Goal: Task Accomplishment & Management: Complete application form

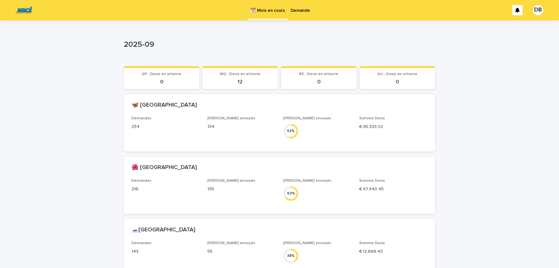
click at [309, 10] on div "Demande" at bounding box center [300, 6] width 25 height 13
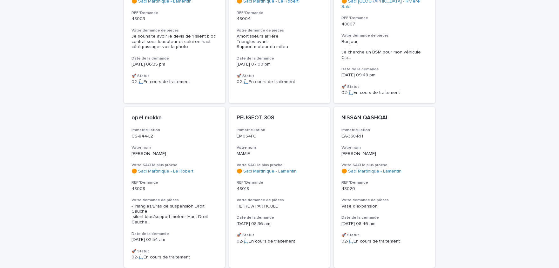
scroll to position [498, 0]
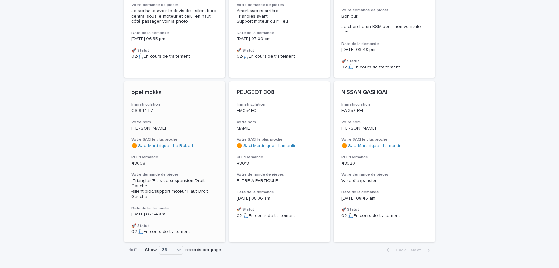
click at [184, 178] on span "-Triangles/Bras de suspension Droit Gauche -silent bloc/support moteur Haut Dro…" at bounding box center [175, 188] width 86 height 21
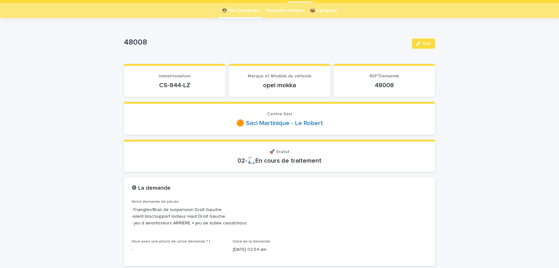
scroll to position [26, 0]
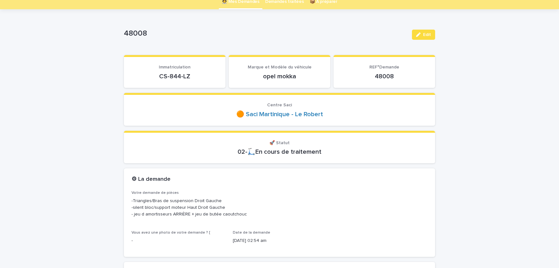
drag, startPoint x: 160, startPoint y: 74, endPoint x: 193, endPoint y: 75, distance: 33.7
click at [193, 75] on p "CS-844-LZ" at bounding box center [175, 76] width 86 height 8
drag, startPoint x: 182, startPoint y: 80, endPoint x: 179, endPoint y: 77, distance: 4.3
click at [181, 79] on section "Immatriculation CS-844-LZ" at bounding box center [175, 71] width 102 height 33
click at [179, 77] on p "CS-844-LZ" at bounding box center [175, 76] width 86 height 8
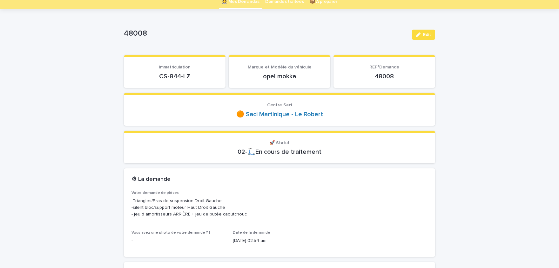
click at [176, 76] on p "CS-844-LZ" at bounding box center [175, 76] width 86 height 8
drag, startPoint x: 160, startPoint y: 75, endPoint x: 201, endPoint y: 68, distance: 42.0
click at [208, 71] on div "CS-844-LZ" at bounding box center [175, 75] width 86 height 9
click at [190, 74] on p "CS-844-LZ" at bounding box center [175, 76] width 86 height 8
drag, startPoint x: 190, startPoint y: 74, endPoint x: 161, endPoint y: 74, distance: 28.6
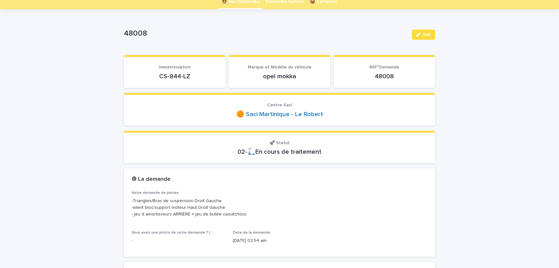
click at [161, 74] on p "CS-844-LZ" at bounding box center [175, 76] width 86 height 8
copy p "CS-844-LZ"
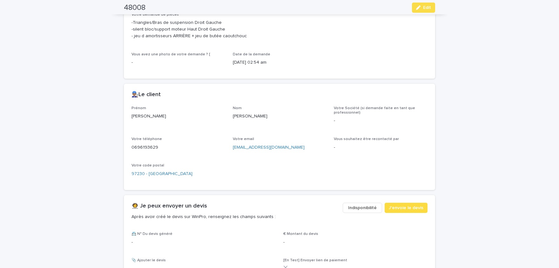
scroll to position [210, 0]
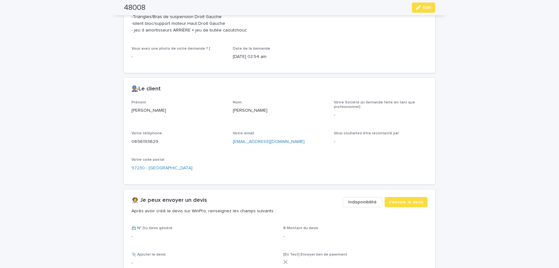
click at [136, 110] on p "[PERSON_NAME]" at bounding box center [179, 110] width 94 height 7
copy p "[PERSON_NAME]"
click at [236, 111] on p "[PERSON_NAME]" at bounding box center [280, 110] width 94 height 7
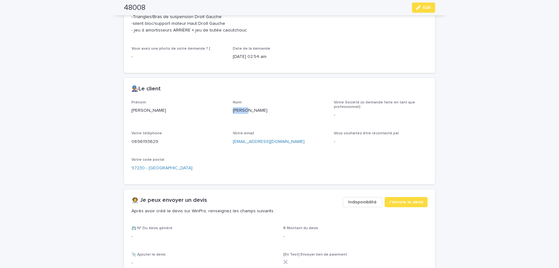
copy p "[PERSON_NAME]"
click at [141, 142] on p "0696193629" at bounding box center [179, 141] width 94 height 7
copy p "0696193629"
click at [427, 9] on span "Edit" at bounding box center [427, 7] width 8 height 4
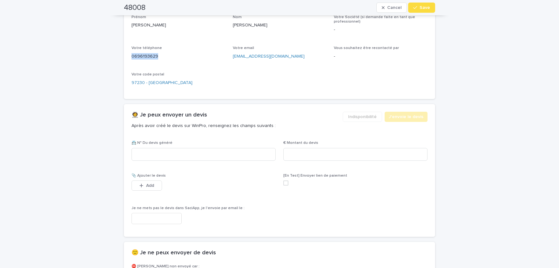
scroll to position [308, 0]
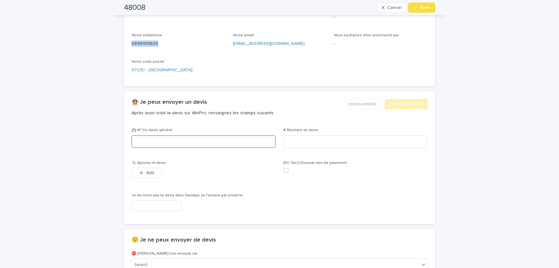
click at [229, 144] on input at bounding box center [204, 141] width 144 height 13
paste input "********"
type input "********"
click at [325, 141] on input at bounding box center [355, 141] width 144 height 13
paste input "*****"
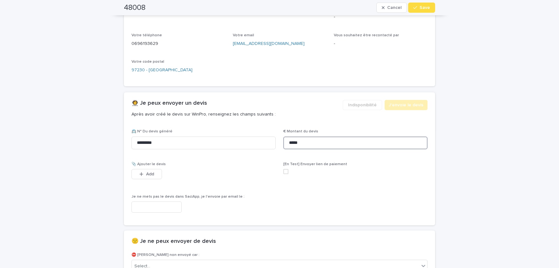
scroll to position [312, 0]
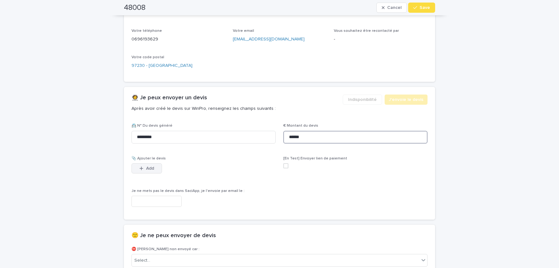
type input "******"
click at [153, 169] on span "Add" at bounding box center [150, 168] width 8 height 4
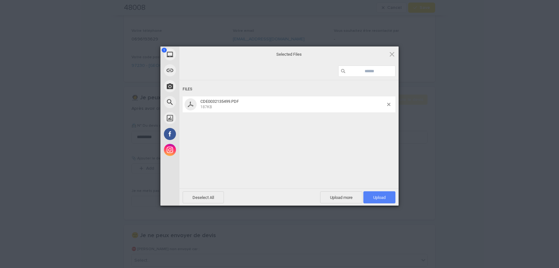
click at [374, 194] on span "Upload 1" at bounding box center [379, 197] width 32 height 12
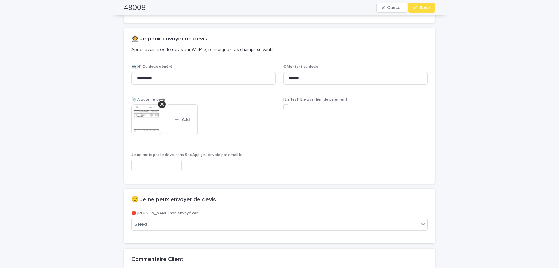
scroll to position [416, 0]
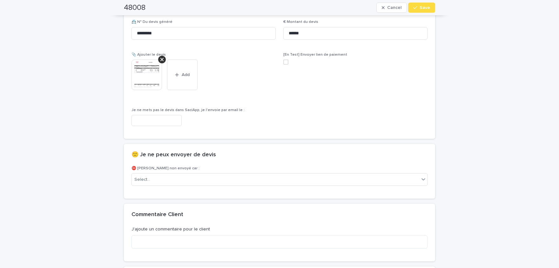
click at [139, 73] on img at bounding box center [147, 74] width 31 height 31
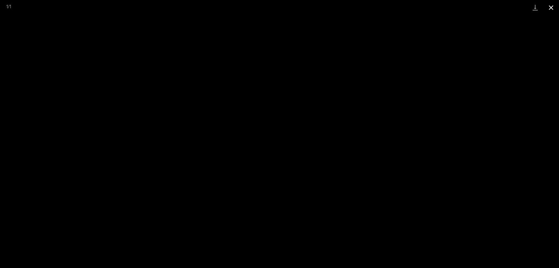
click at [554, 6] on button "Close gallery" at bounding box center [551, 7] width 16 height 15
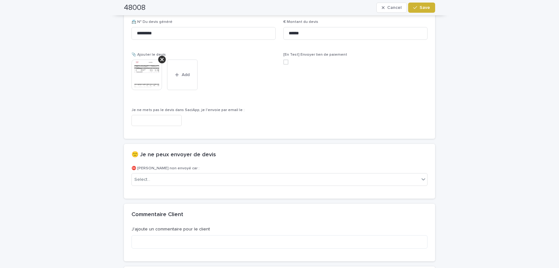
click at [426, 10] on button "Save" at bounding box center [421, 8] width 27 height 10
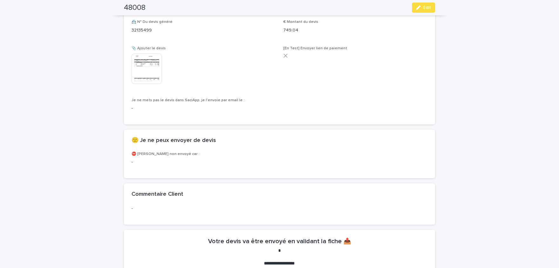
scroll to position [397, 0]
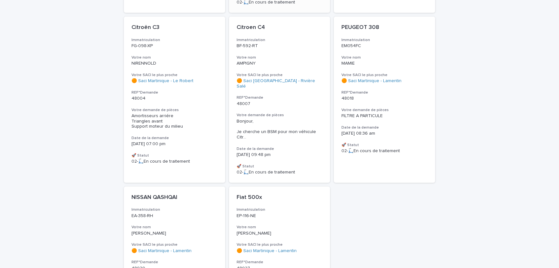
scroll to position [487, 0]
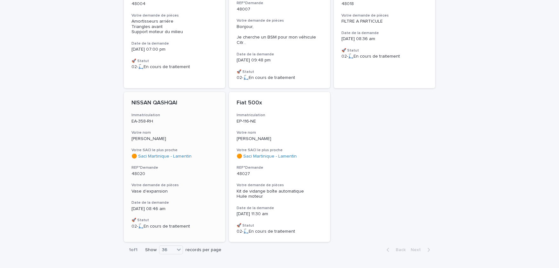
click at [177, 182] on h3 "Votre demande de pièces" at bounding box center [175, 184] width 86 height 5
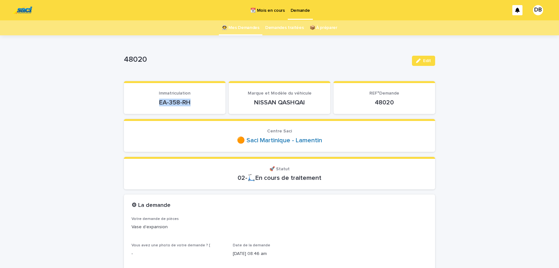
drag, startPoint x: 159, startPoint y: 103, endPoint x: 194, endPoint y: 102, distance: 35.0
click at [194, 102] on p "EA-358-RH" at bounding box center [175, 102] width 86 height 8
copy p "EA-358-RH"
click at [429, 59] on span "Edit" at bounding box center [427, 60] width 8 height 4
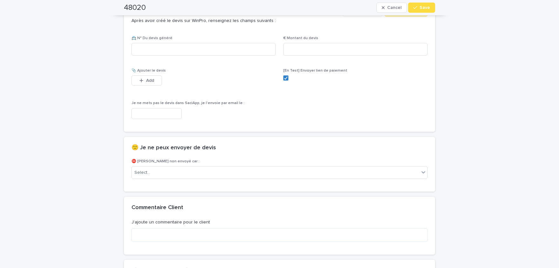
scroll to position [419, 0]
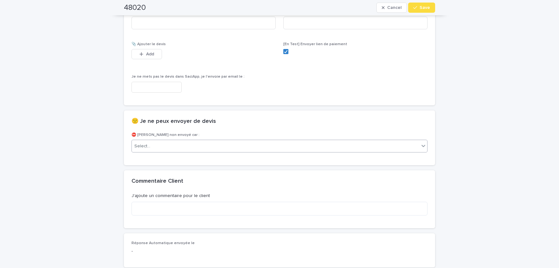
click at [222, 141] on div "Select..." at bounding box center [276, 146] width 288 height 10
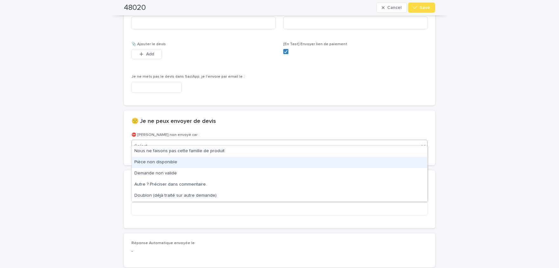
click at [227, 163] on div "Pièce non disponible" at bounding box center [279, 162] width 295 height 11
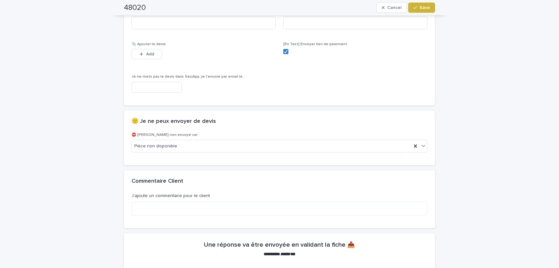
click at [423, 8] on span "Save" at bounding box center [425, 7] width 10 height 4
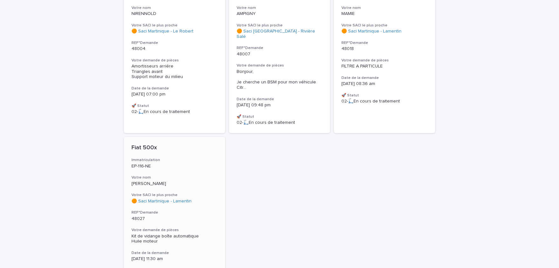
scroll to position [435, 0]
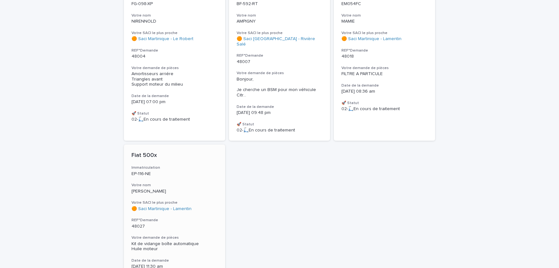
click at [176, 241] on div "Kit de vidange boîte automatique Huile moteur" at bounding box center [175, 246] width 86 height 11
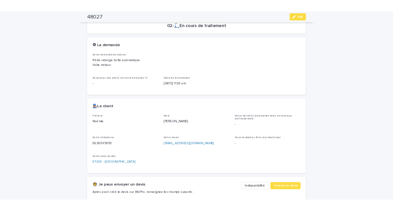
scroll to position [26, 0]
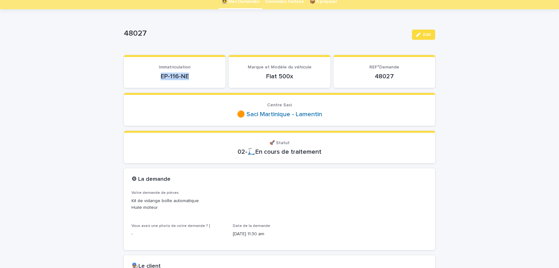
drag, startPoint x: 161, startPoint y: 74, endPoint x: 198, endPoint y: 77, distance: 36.6
click at [198, 77] on p "EP-116-NE" at bounding box center [175, 76] width 86 height 8
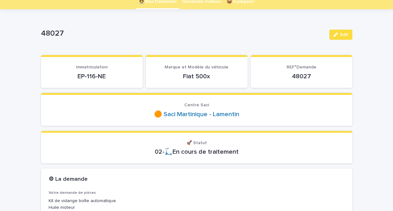
click at [116, 63] on section "Immatriculation EP-116-NE" at bounding box center [92, 71] width 102 height 33
